Goal: Task Accomplishment & Management: Complete application form

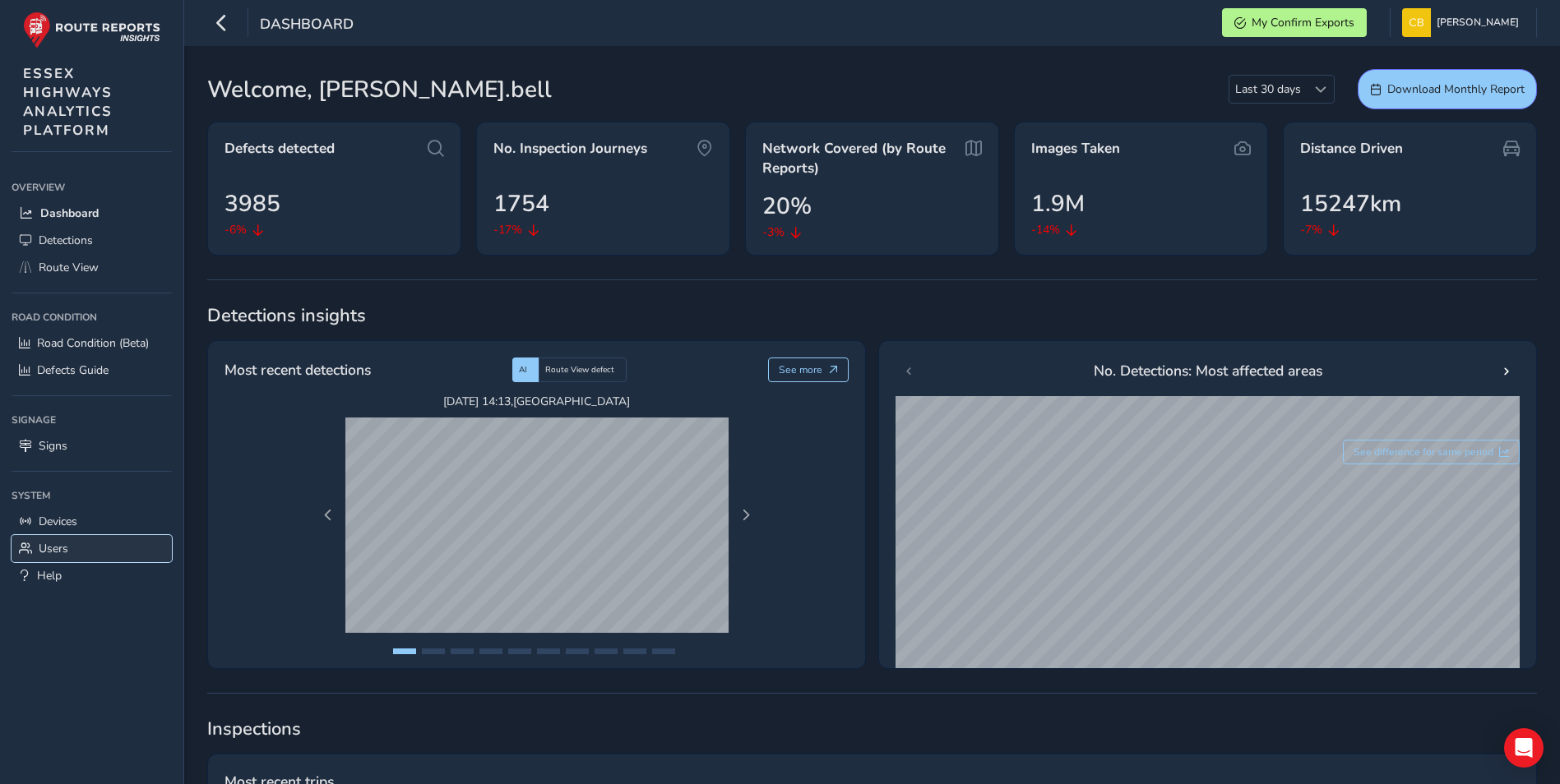
click at [59, 35] on span "Users" at bounding box center [53, 549] width 30 height 15
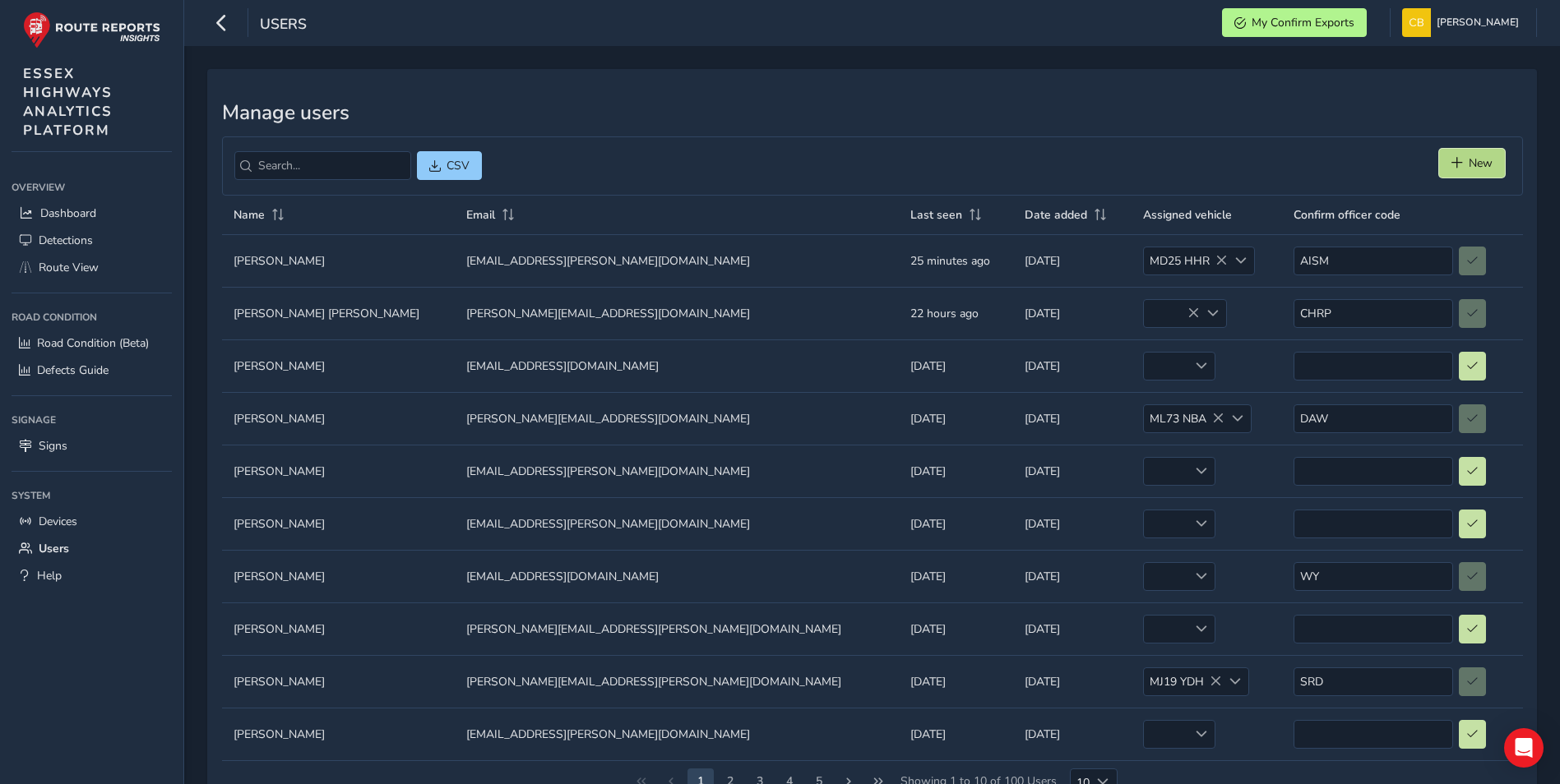
click at [404, 35] on span "New" at bounding box center [1481, 163] width 24 height 15
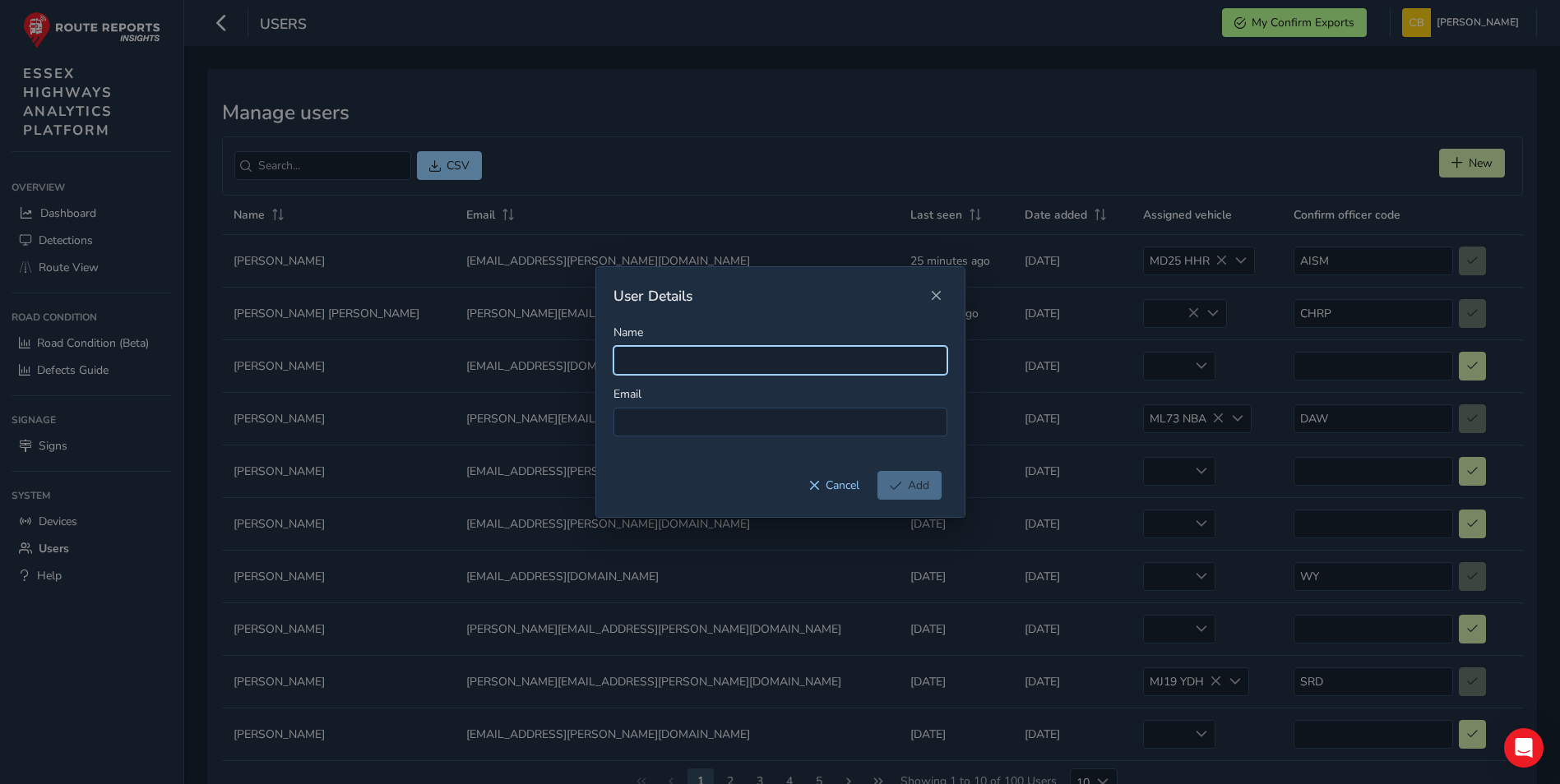
click at [404, 35] on input "Name" at bounding box center [780, 360] width 334 height 29
type input "Kevin May"
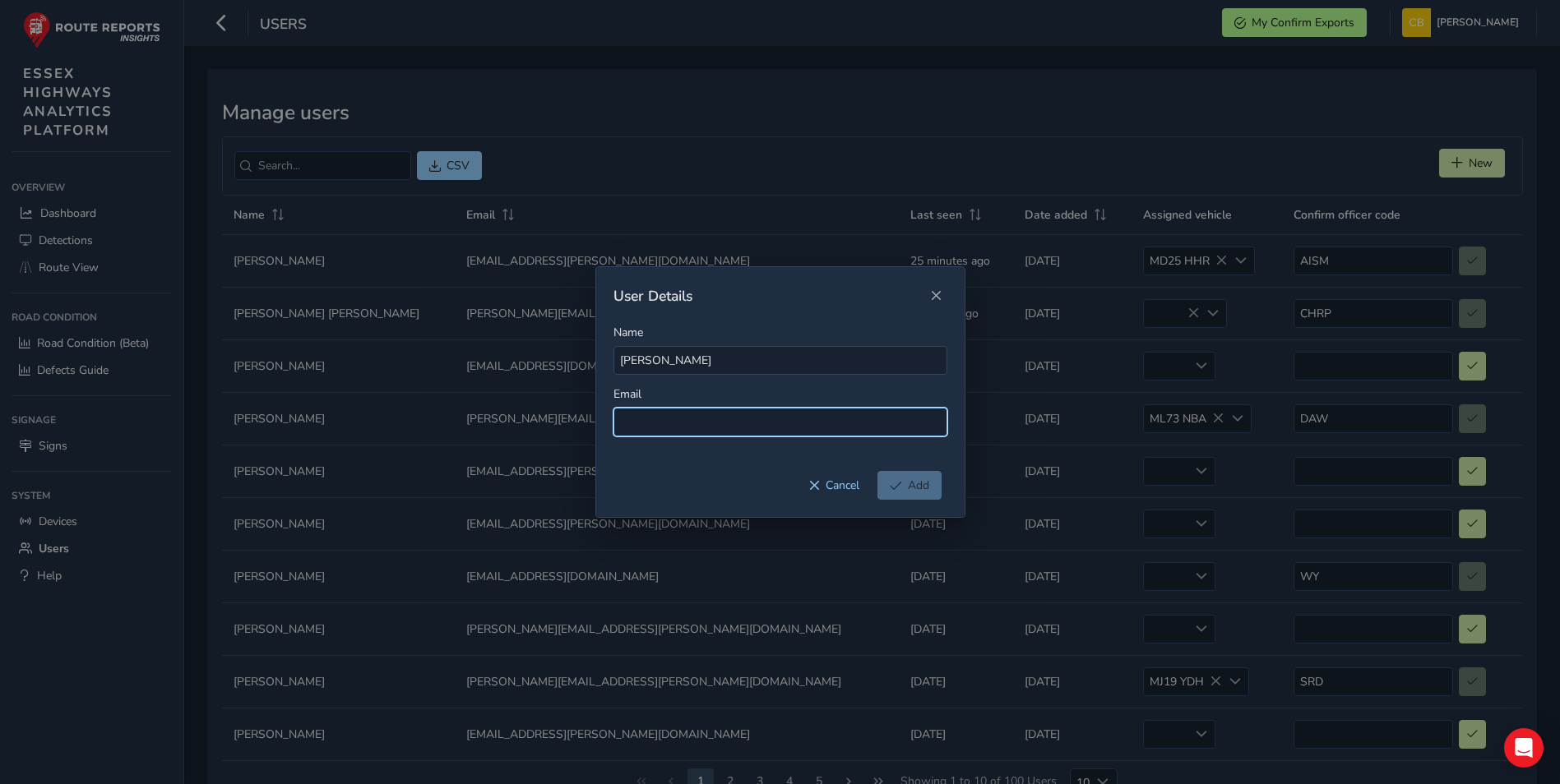
click at [404, 35] on input at bounding box center [780, 422] width 334 height 29
paste input "Kevin.May@essexhighways.org"
type input "Kevin.May@essexhighways.org"
click at [404, 35] on span "Add" at bounding box center [918, 485] width 21 height 15
